Goal: Information Seeking & Learning: Check status

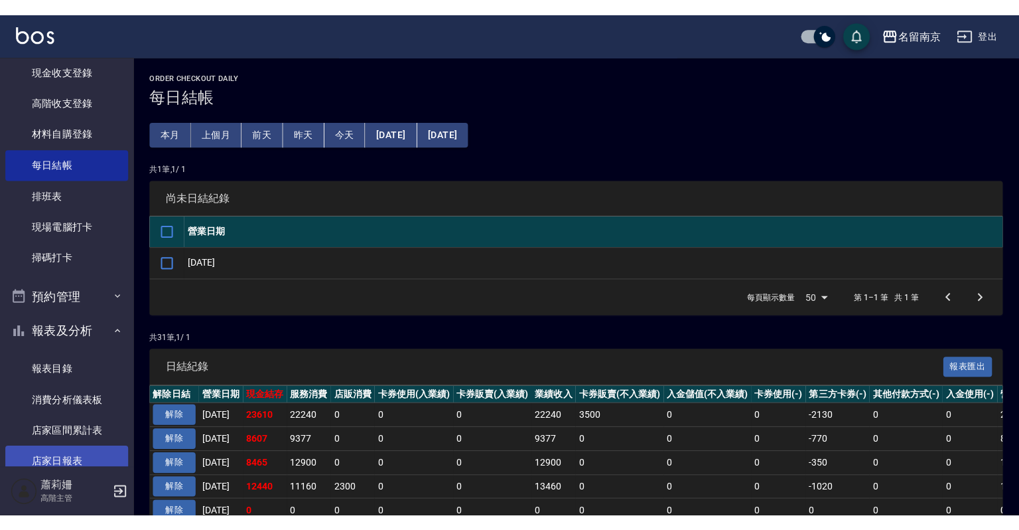
scroll to position [265, 0]
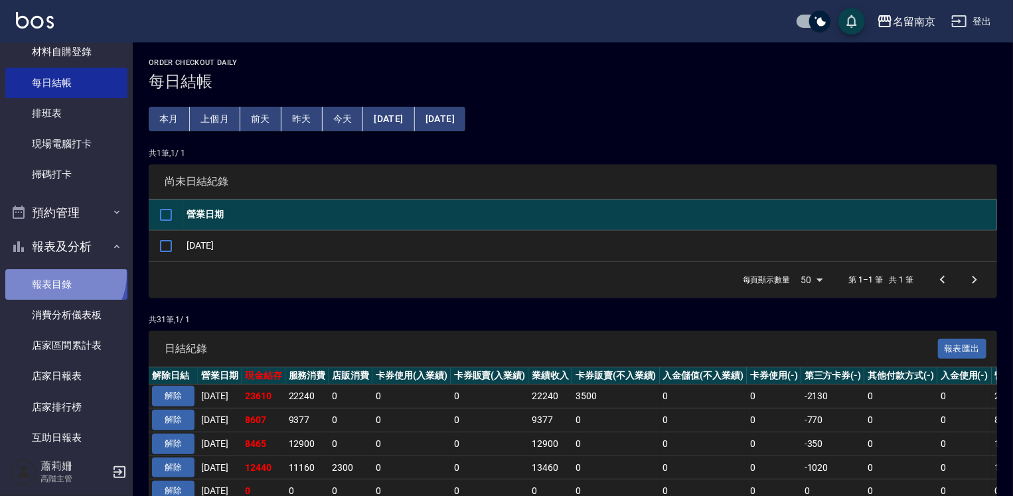
drag, startPoint x: 61, startPoint y: 275, endPoint x: 74, endPoint y: 275, distance: 12.6
click at [60, 275] on link "報表目錄" at bounding box center [66, 284] width 122 height 31
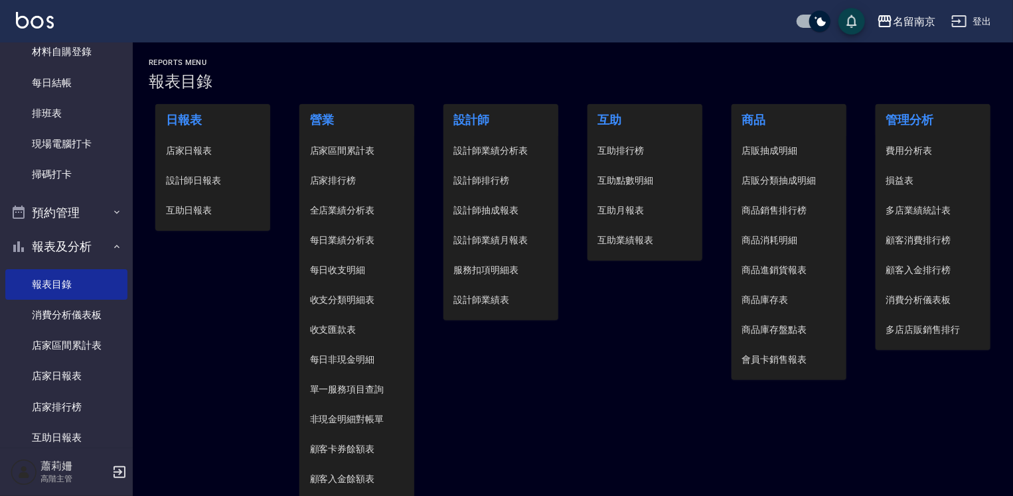
click at [208, 175] on span "設計師日報表" at bounding box center [213, 181] width 94 height 14
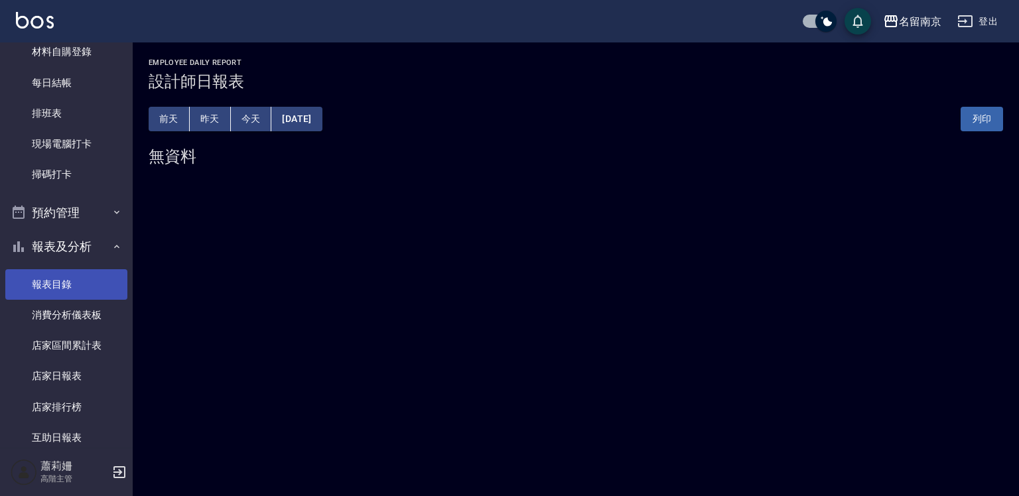
click at [72, 283] on link "報表目錄" at bounding box center [66, 284] width 122 height 31
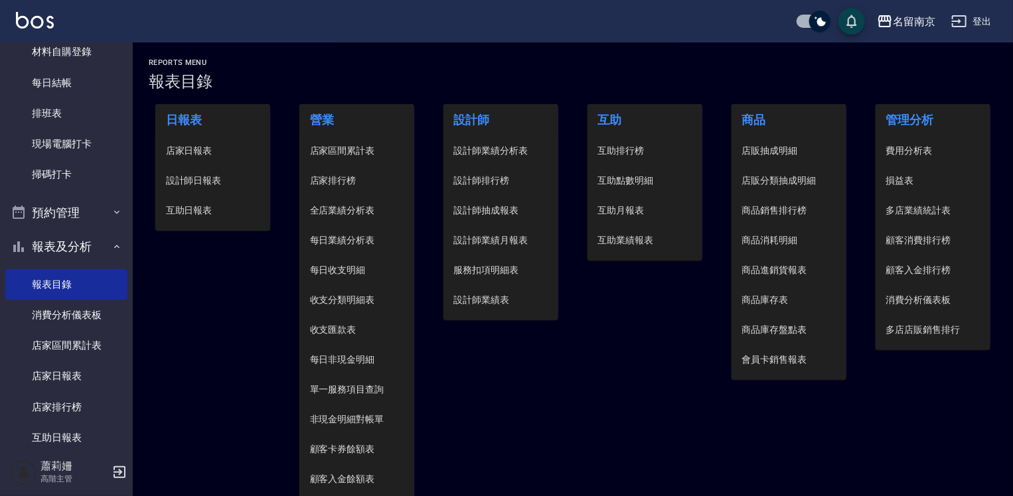
click at [220, 153] on span "店家日報表" at bounding box center [213, 151] width 94 height 14
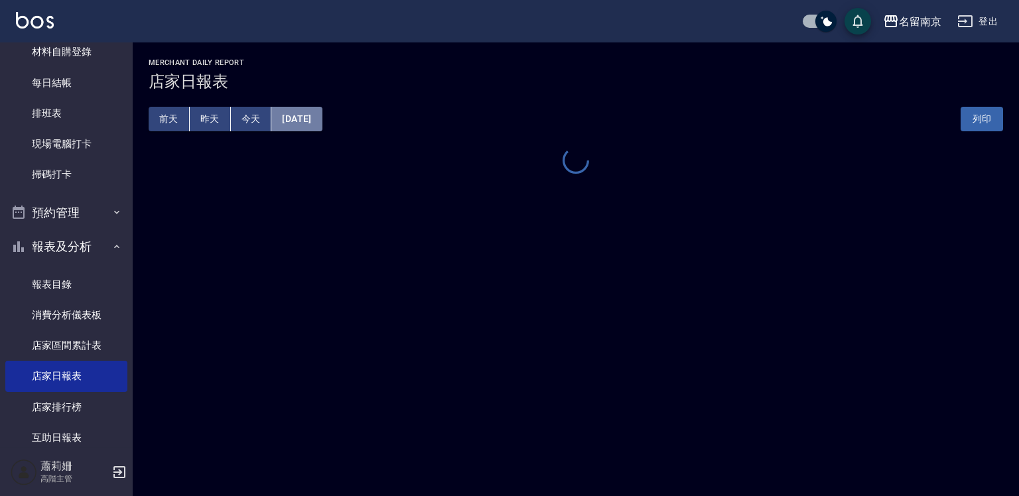
click at [304, 120] on button "[DATE]" at bounding box center [296, 119] width 50 height 25
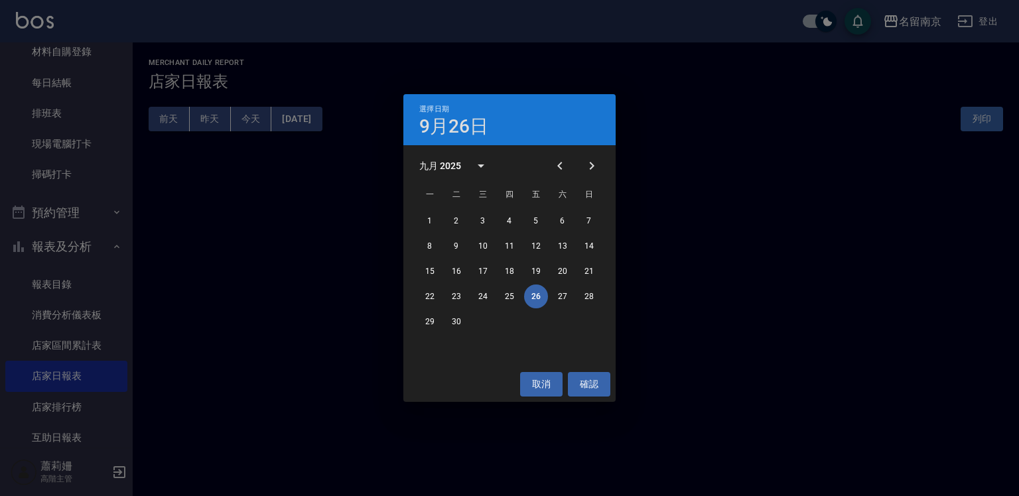
click at [534, 297] on button "26" at bounding box center [536, 297] width 24 height 24
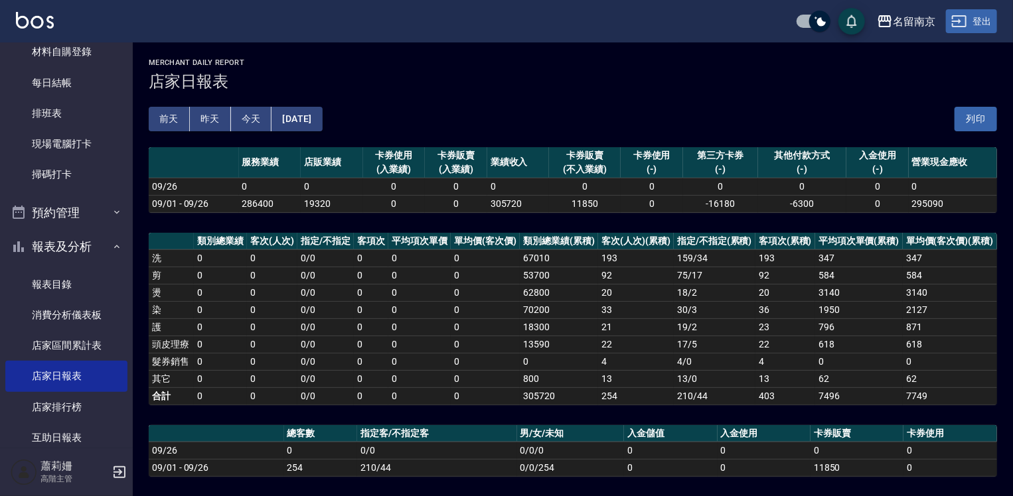
click at [976, 21] on button "登出" at bounding box center [971, 21] width 51 height 25
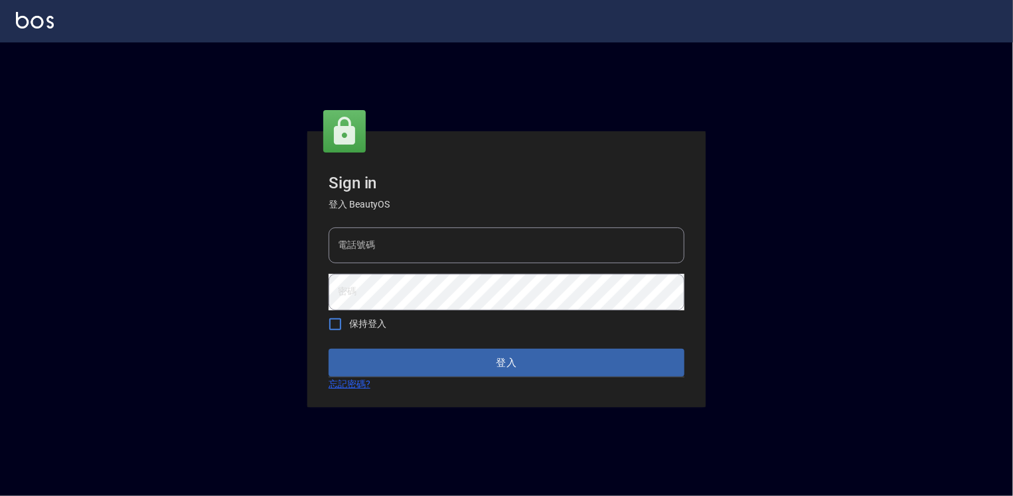
type input "0918176355"
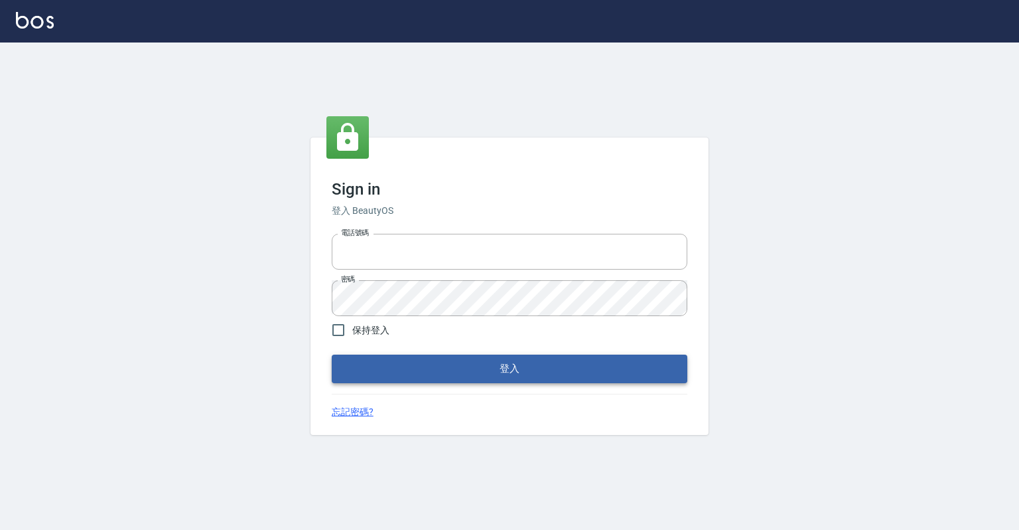
type input "0918176355"
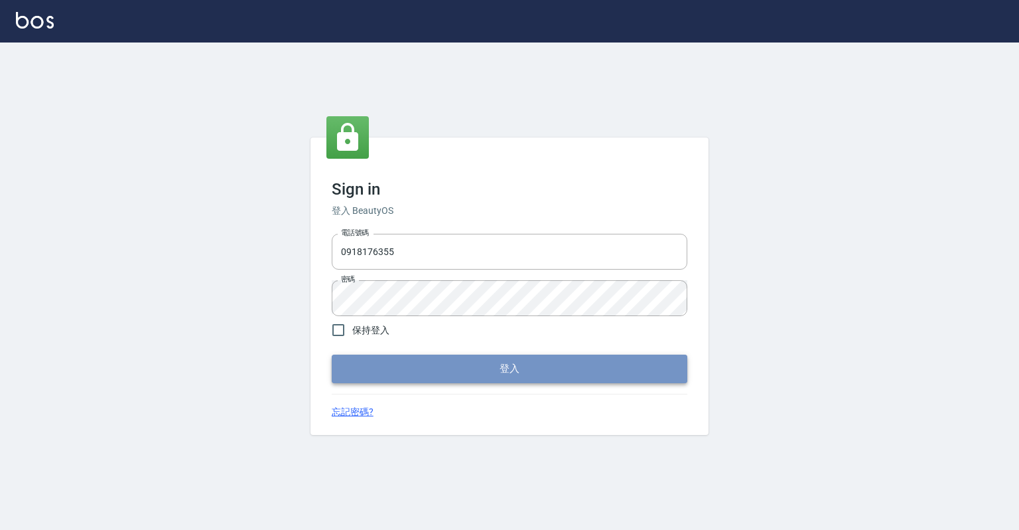
click at [576, 374] on button "登入" at bounding box center [510, 368] width 356 height 28
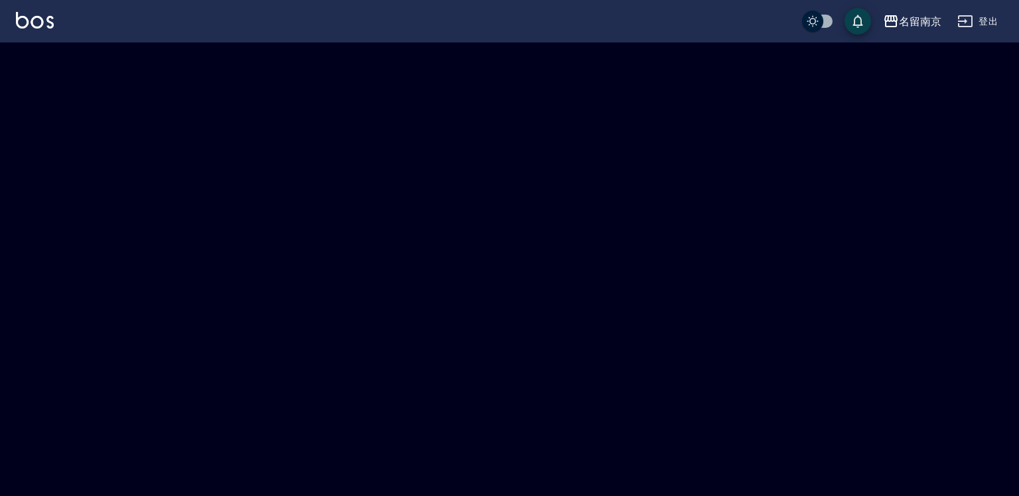
checkbox input "true"
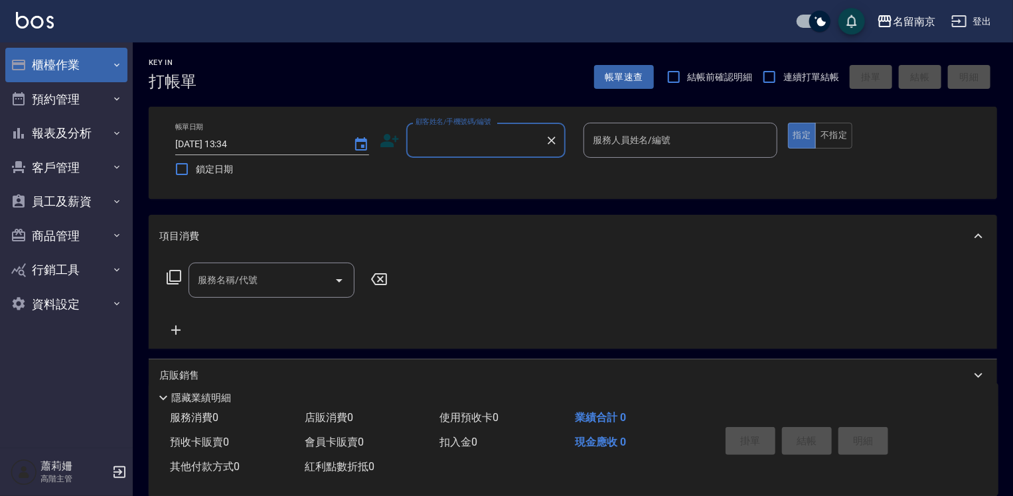
click at [65, 57] on button "櫃檯作業" at bounding box center [66, 65] width 122 height 35
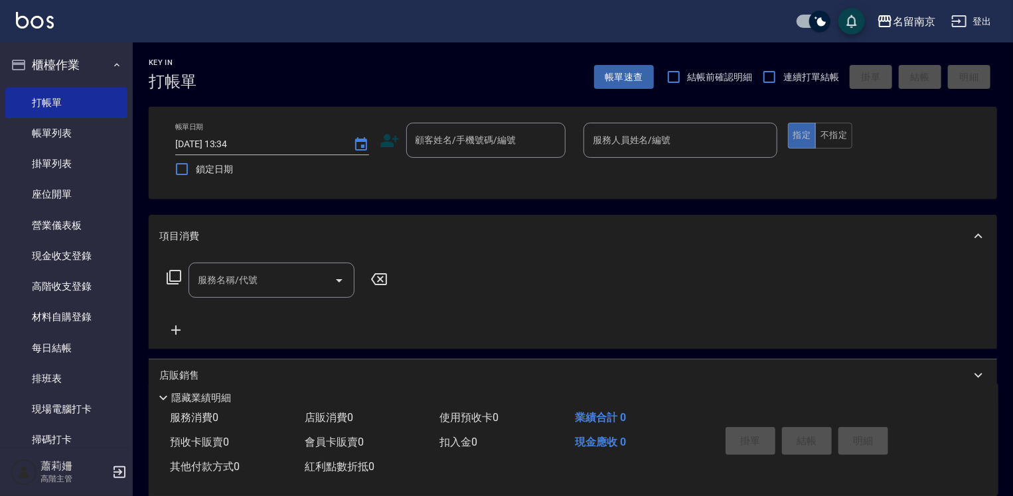
scroll to position [199, 0]
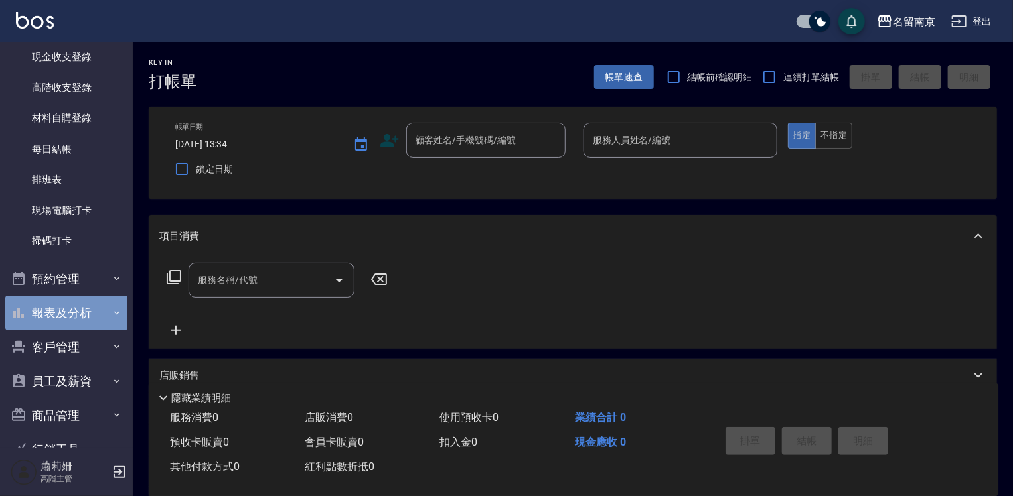
click at [72, 311] on button "報表及分析" at bounding box center [66, 313] width 122 height 35
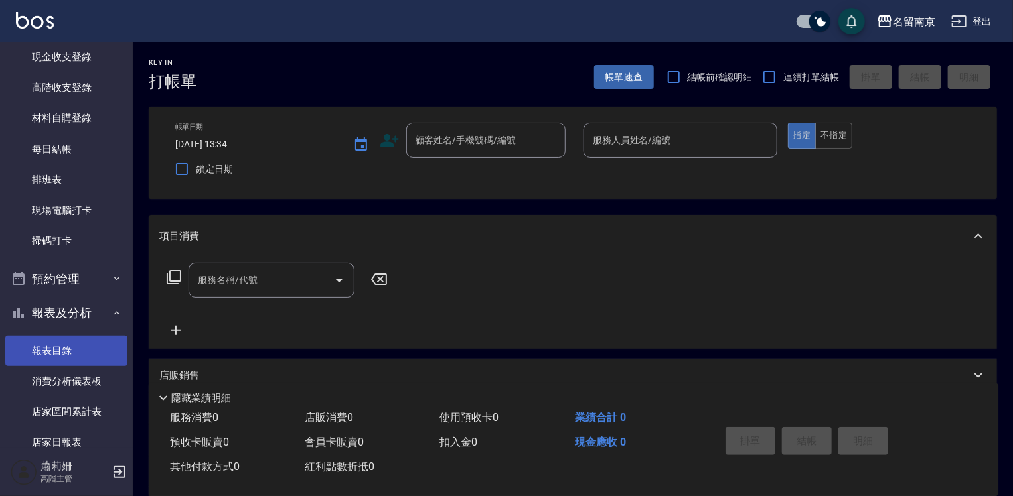
click at [74, 356] on link "報表目錄" at bounding box center [66, 351] width 122 height 31
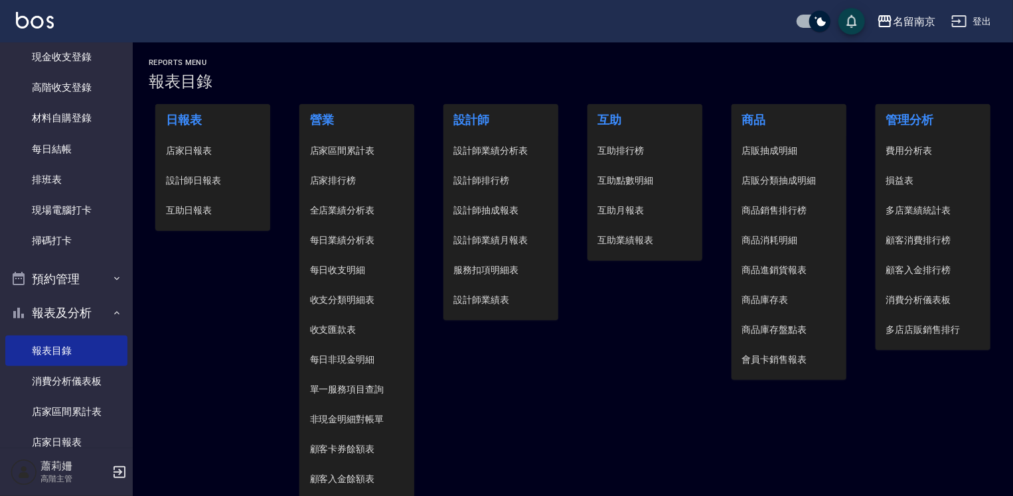
click at [200, 151] on span "店家日報表" at bounding box center [213, 151] width 94 height 14
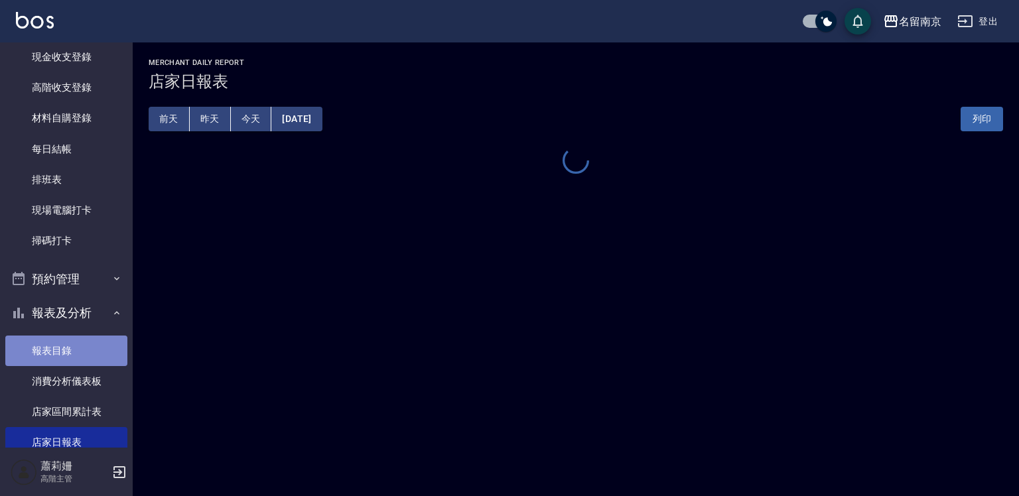
click at [92, 357] on link "報表目錄" at bounding box center [66, 351] width 122 height 31
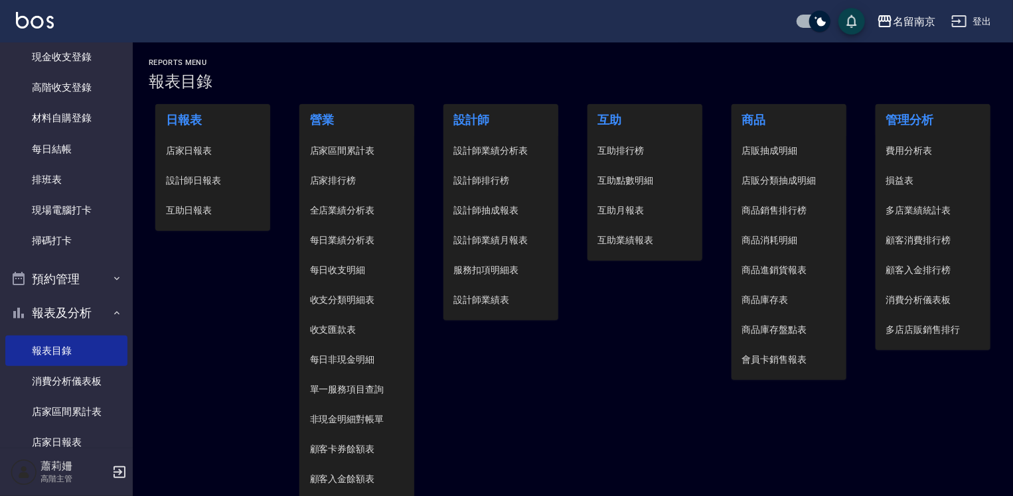
click at [199, 181] on span "設計師日報表" at bounding box center [213, 181] width 94 height 14
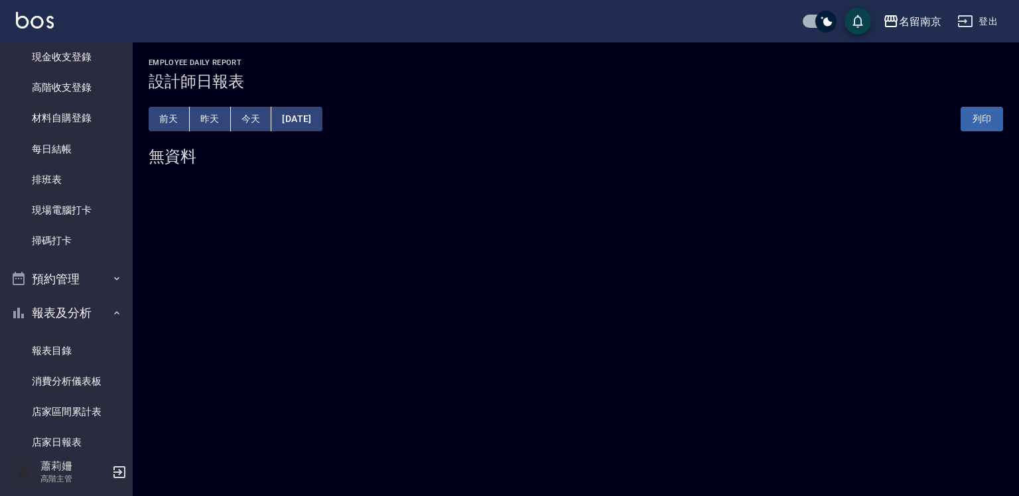
click at [322, 119] on button "[DATE]" at bounding box center [296, 119] width 50 height 25
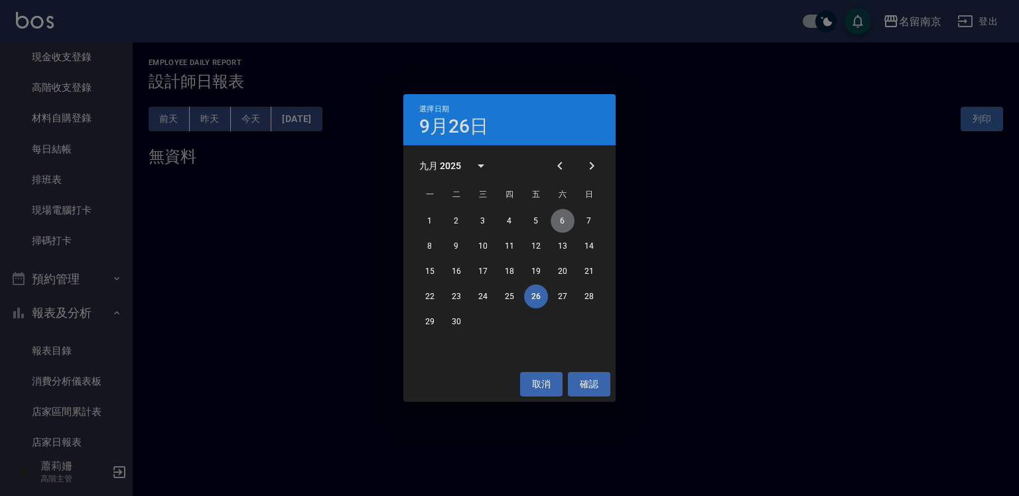
click at [564, 216] on button "6" at bounding box center [563, 221] width 24 height 24
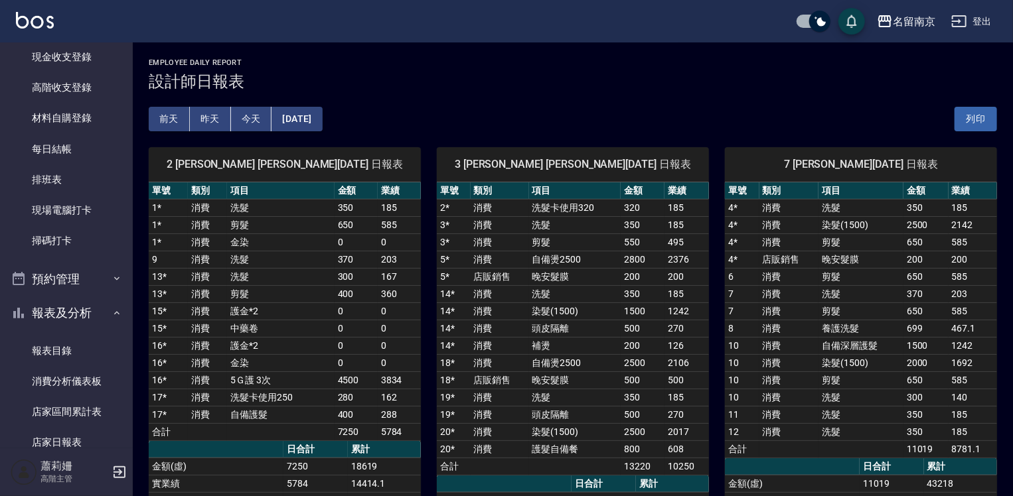
click at [303, 115] on button "[DATE]" at bounding box center [296, 119] width 50 height 25
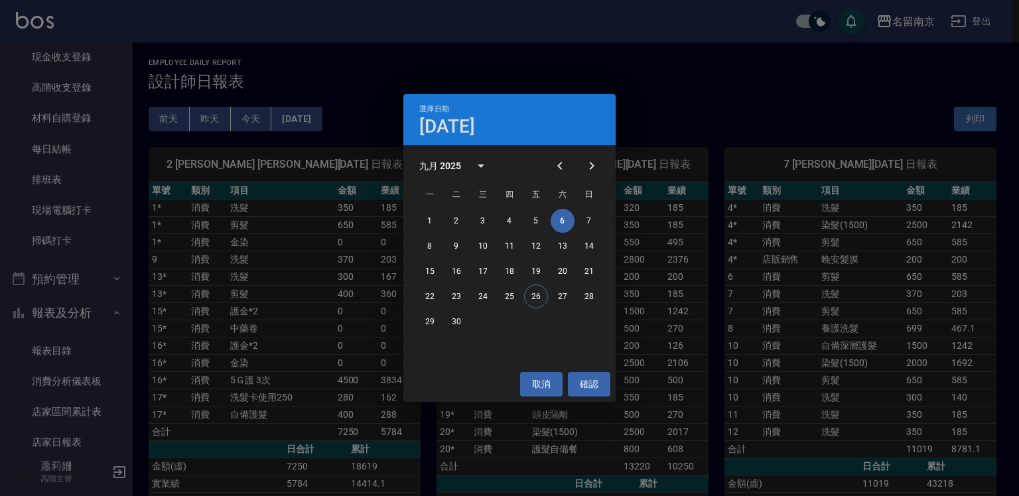
click at [542, 294] on button "26" at bounding box center [536, 297] width 24 height 24
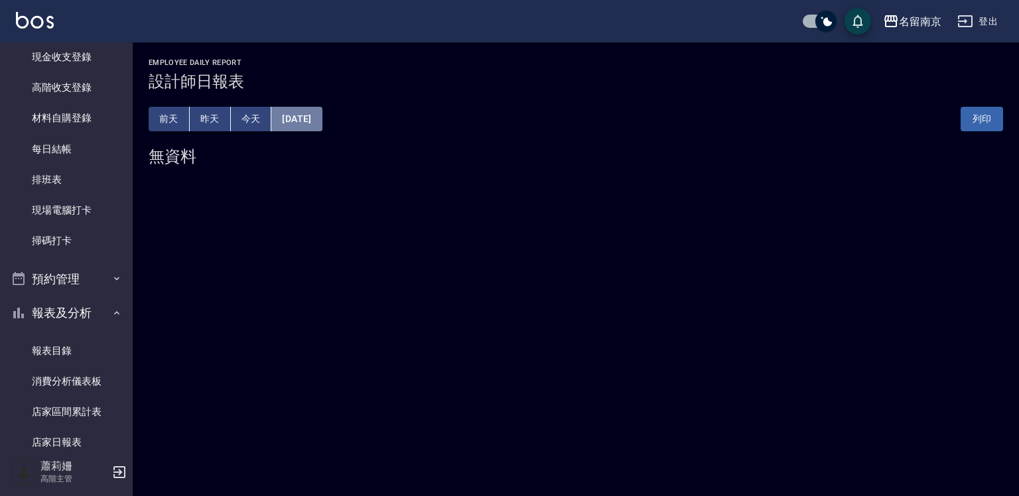
click at [292, 115] on button "[DATE]" at bounding box center [296, 119] width 50 height 25
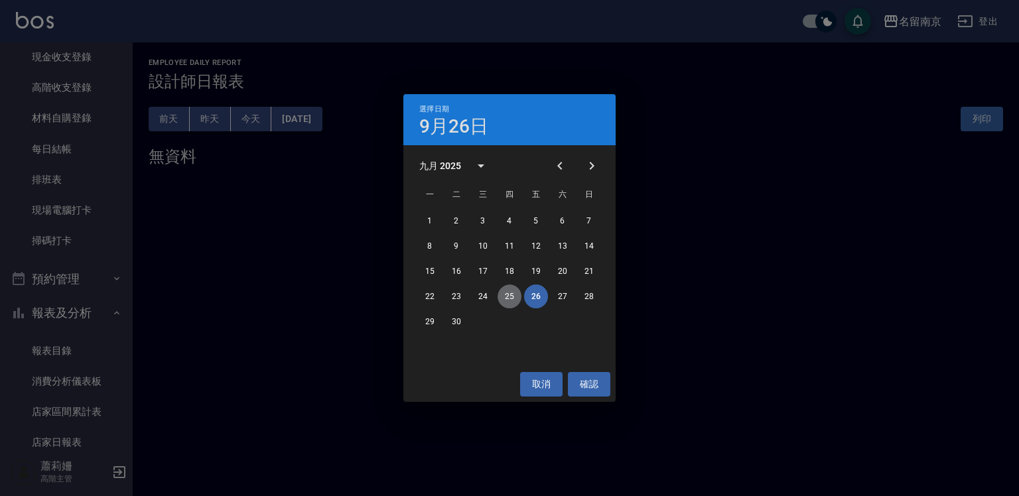
click at [511, 295] on button "25" at bounding box center [510, 297] width 24 height 24
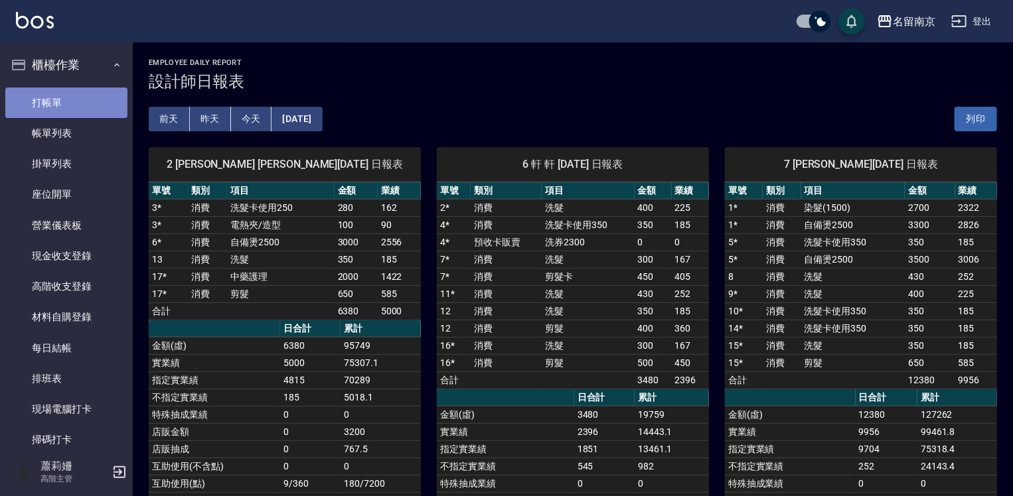
click at [73, 98] on link "打帳單" at bounding box center [66, 103] width 122 height 31
